Goal: Browse casually

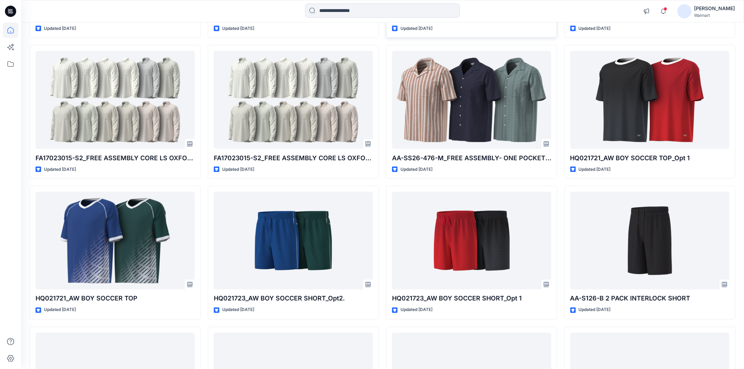
scroll to position [179, 0]
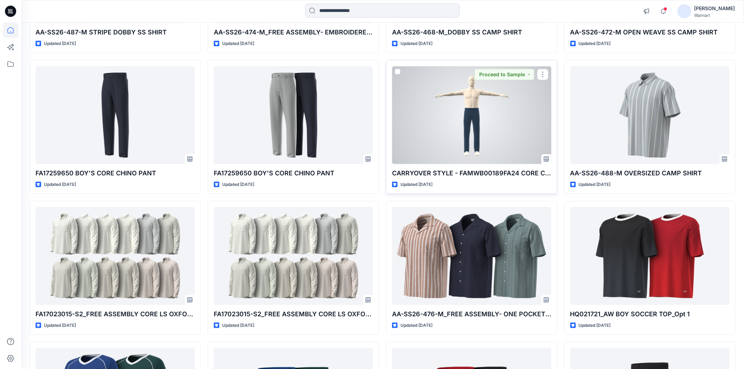
click at [457, 134] on div at bounding box center [471, 115] width 159 height 98
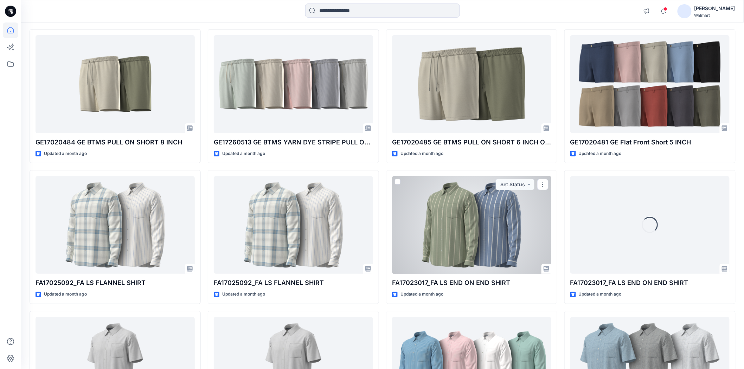
scroll to position [2222, 0]
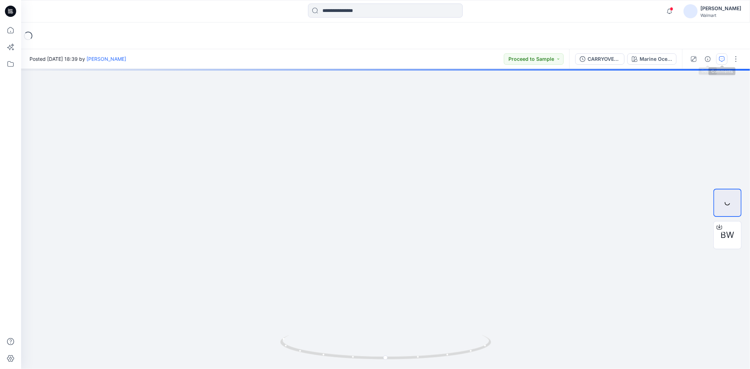
click at [721, 61] on icon "button" at bounding box center [722, 59] width 6 height 6
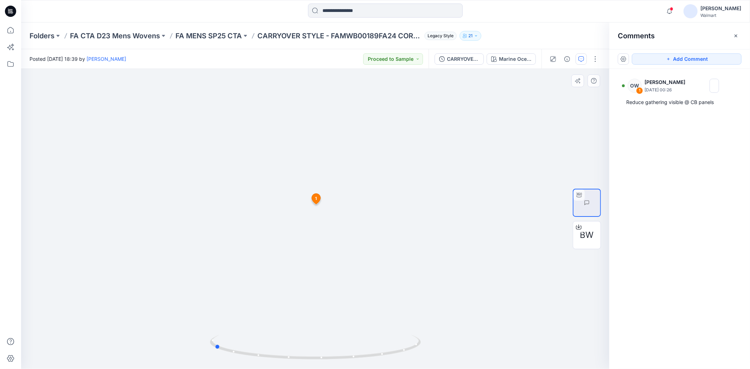
drag, startPoint x: 333, startPoint y: 357, endPoint x: 426, endPoint y: 345, distance: 94.3
click at [426, 345] on div at bounding box center [315, 219] width 588 height 300
